Goal: Navigation & Orientation: Find specific page/section

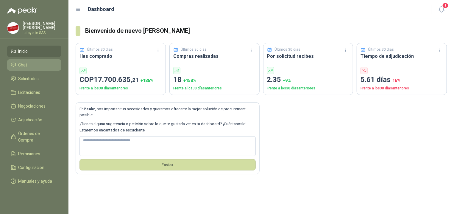
click at [24, 64] on span "Chat" at bounding box center [22, 65] width 9 height 7
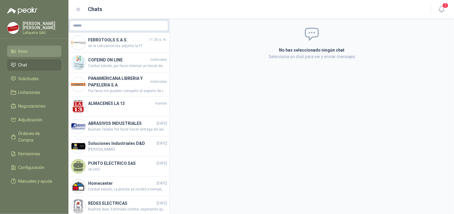
click at [26, 51] on span "Inicio" at bounding box center [23, 51] width 10 height 7
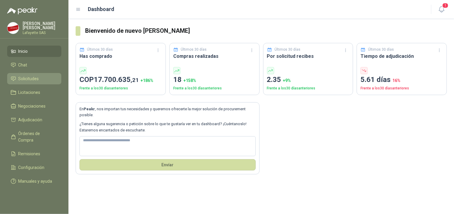
click at [34, 82] on link "Solicitudes" at bounding box center [34, 78] width 54 height 11
